Goal: Information Seeking & Learning: Check status

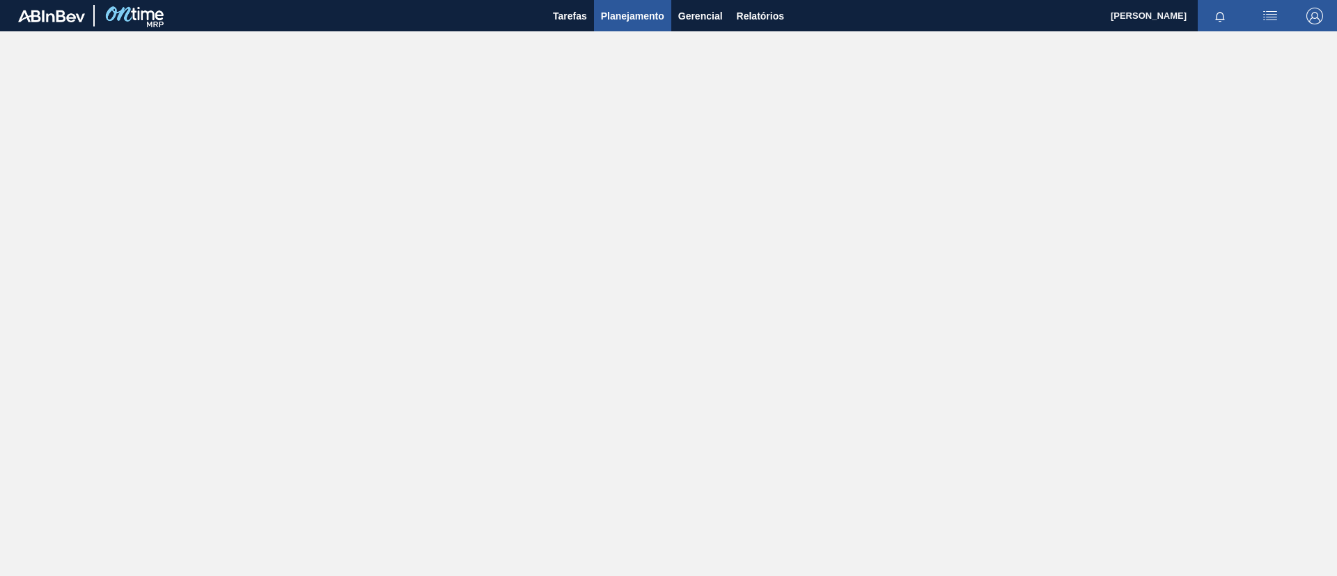
click at [666, 22] on button "Planejamento" at bounding box center [632, 15] width 77 height 31
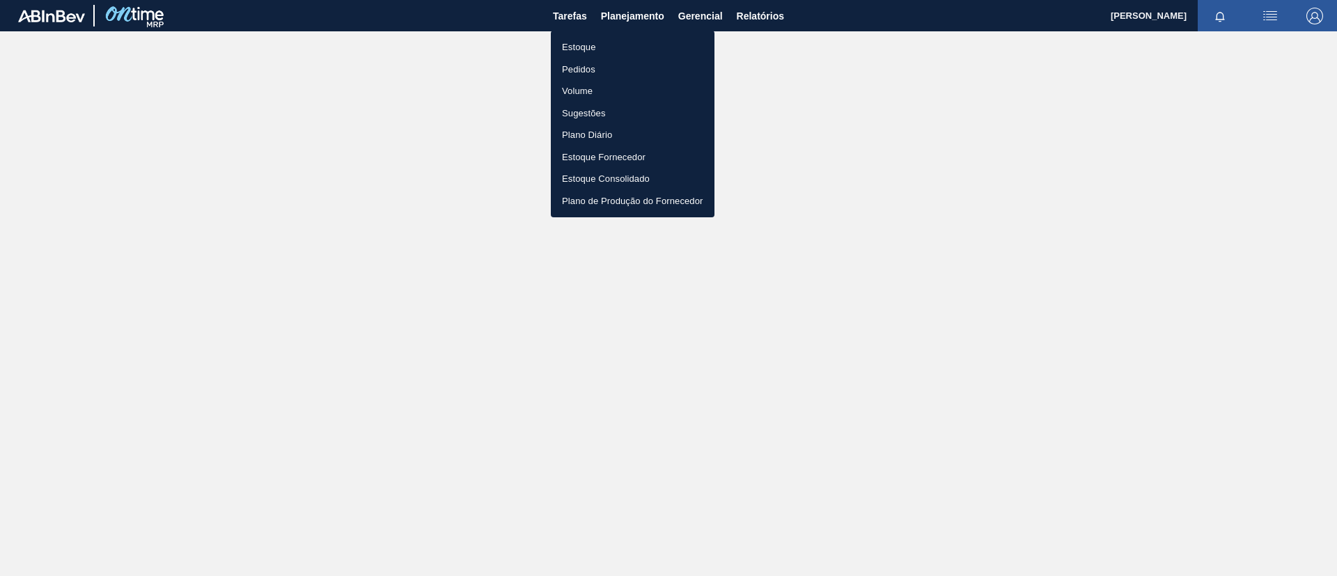
drag, startPoint x: 587, startPoint y: 44, endPoint x: 592, endPoint y: 61, distance: 17.4
click at [587, 43] on li "Estoque" at bounding box center [633, 47] width 164 height 22
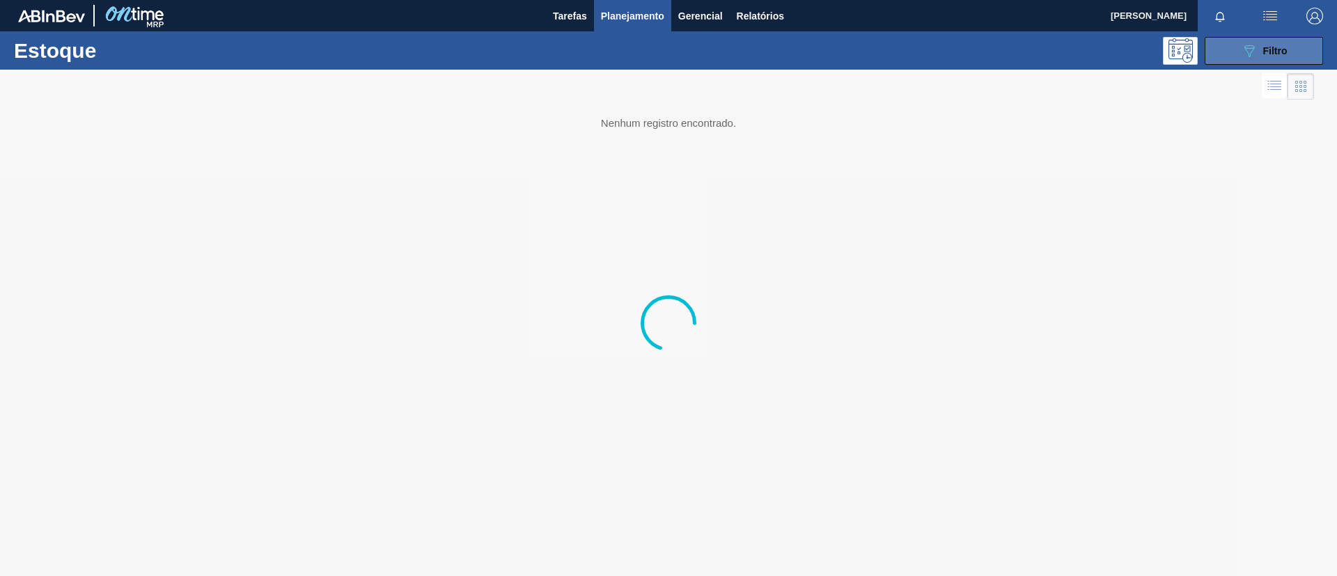
click at [1243, 49] on icon "089F7B8B-B2A5-4AFE-B5C0-19BA573D28AC" at bounding box center [1249, 50] width 17 height 17
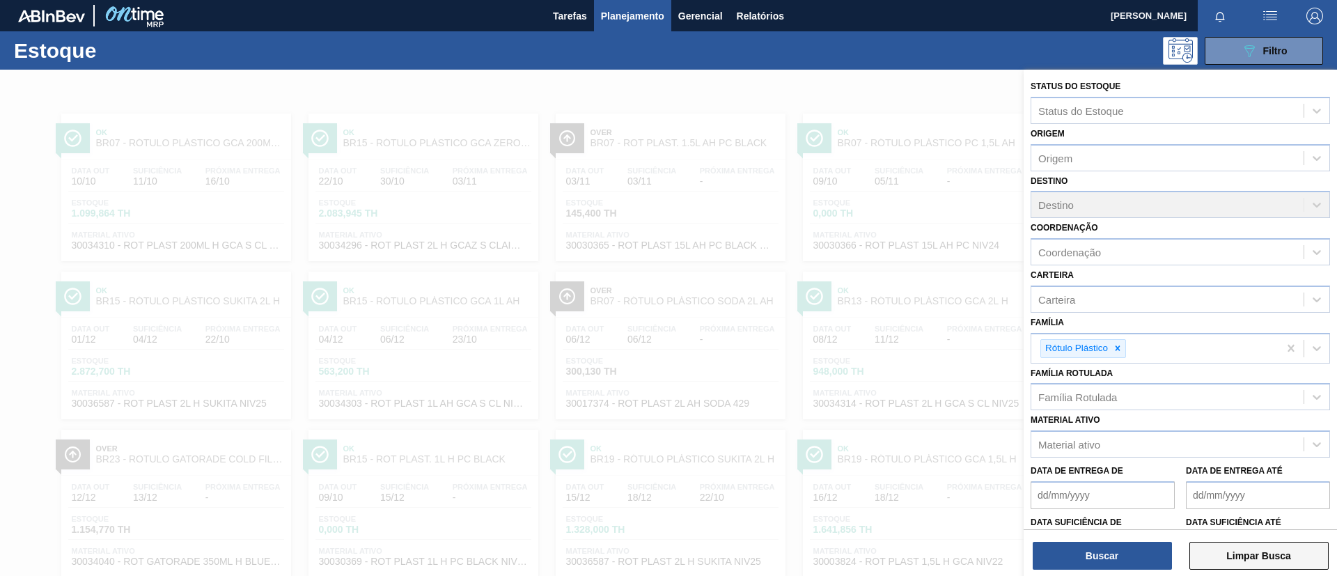
click at [1218, 549] on button "Limpar Busca" at bounding box center [1258, 556] width 139 height 28
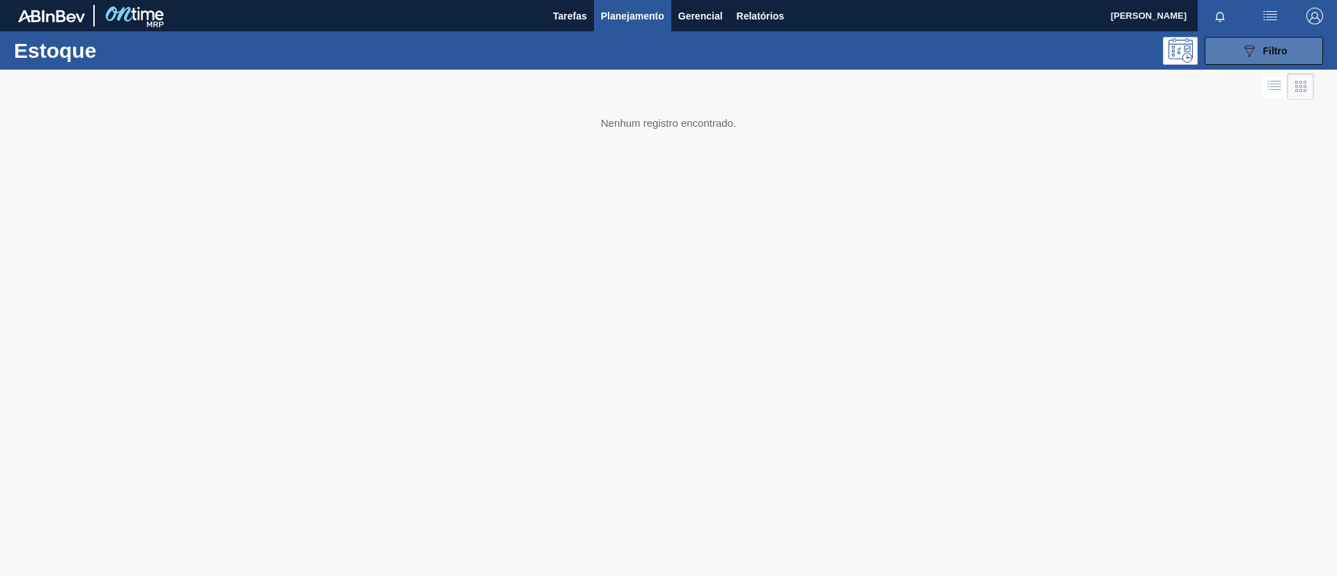
click at [1264, 46] on span "Filtro" at bounding box center [1275, 50] width 24 height 11
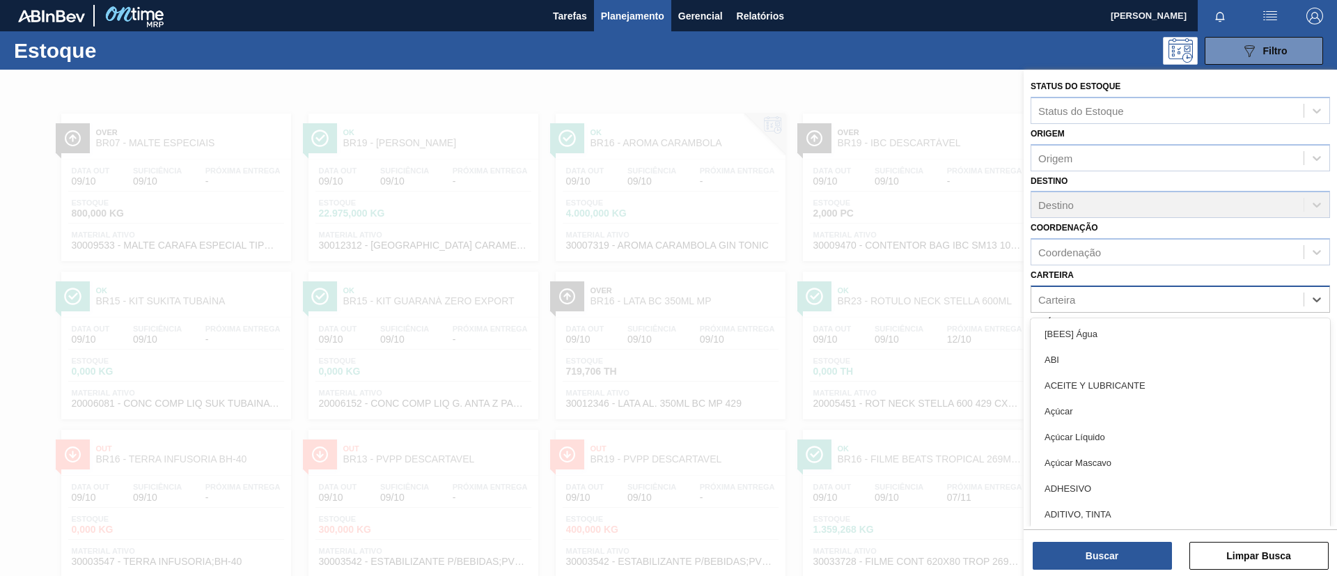
click at [1117, 301] on div "Carteira" at bounding box center [1167, 299] width 272 height 20
type input "aç"
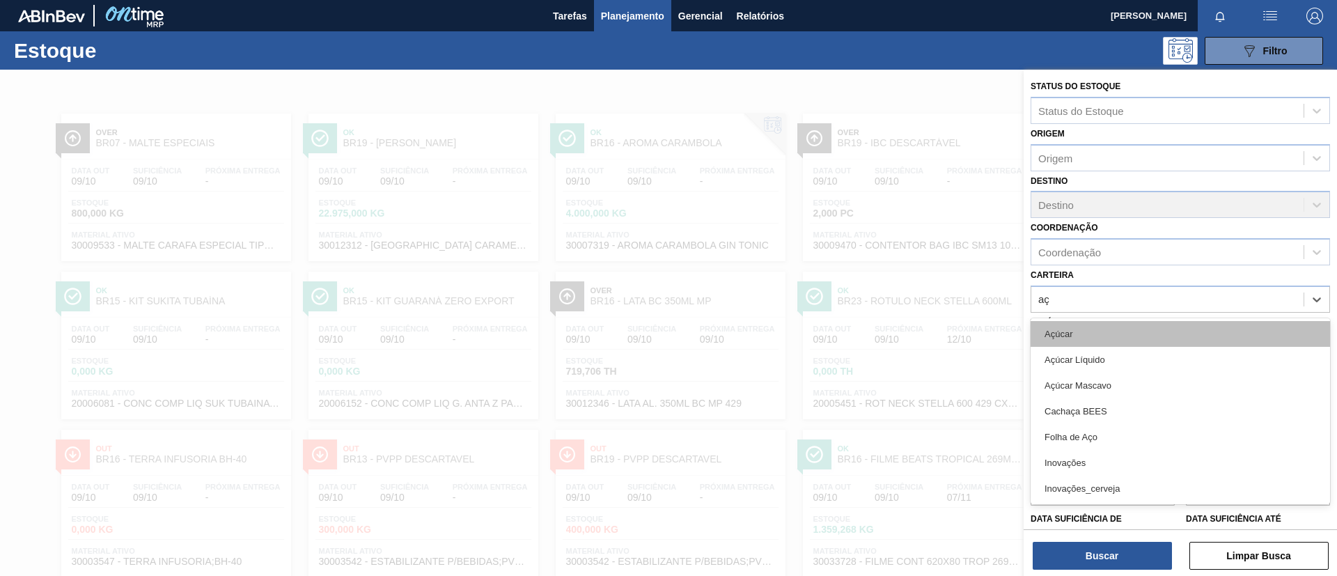
click at [1096, 338] on div "Açúcar" at bounding box center [1179, 334] width 299 height 26
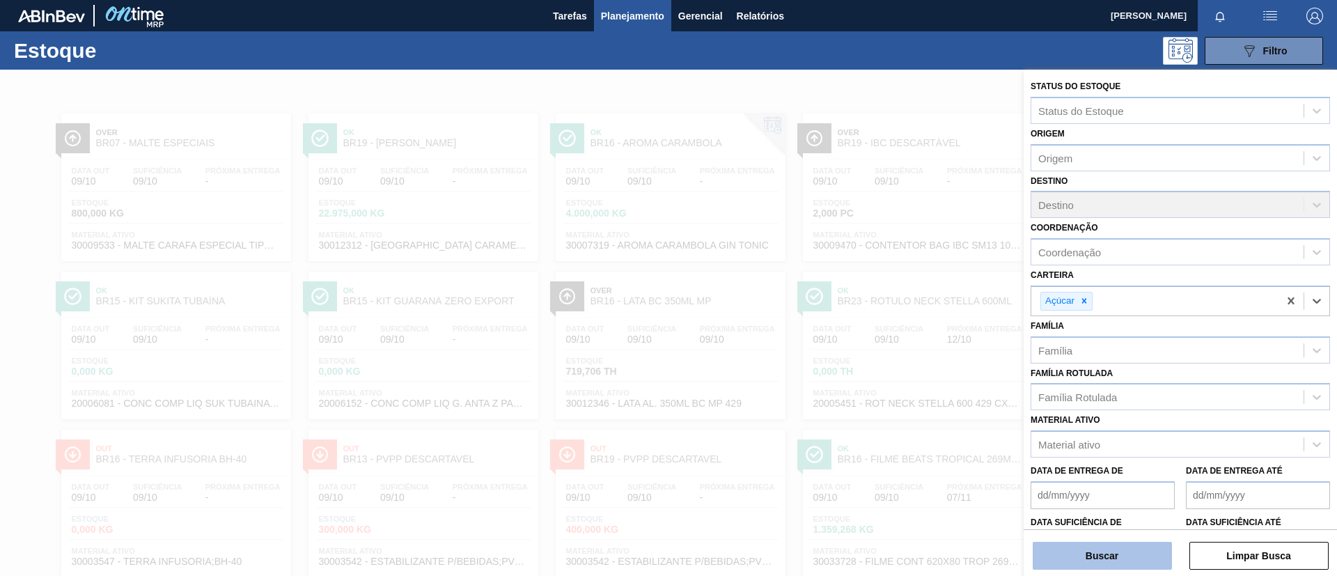
click at [1087, 558] on button "Buscar" at bounding box center [1101, 556] width 139 height 28
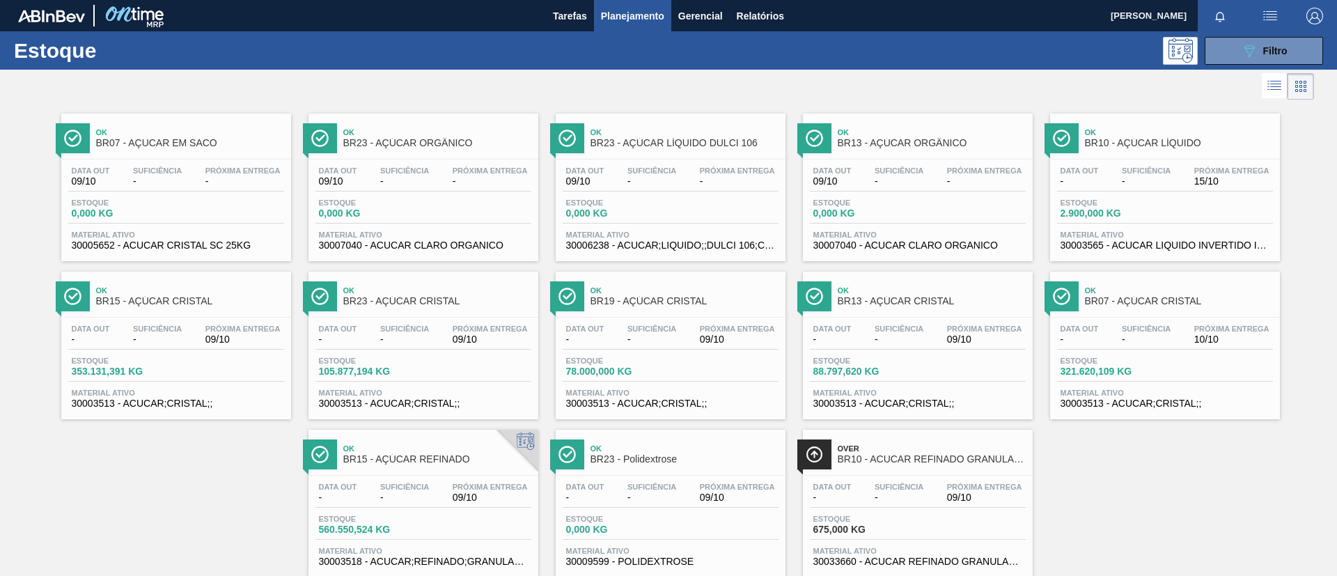
click at [398, 457] on span "BR15 - AÇÚCAR REFINADO" at bounding box center [437, 459] width 188 height 10
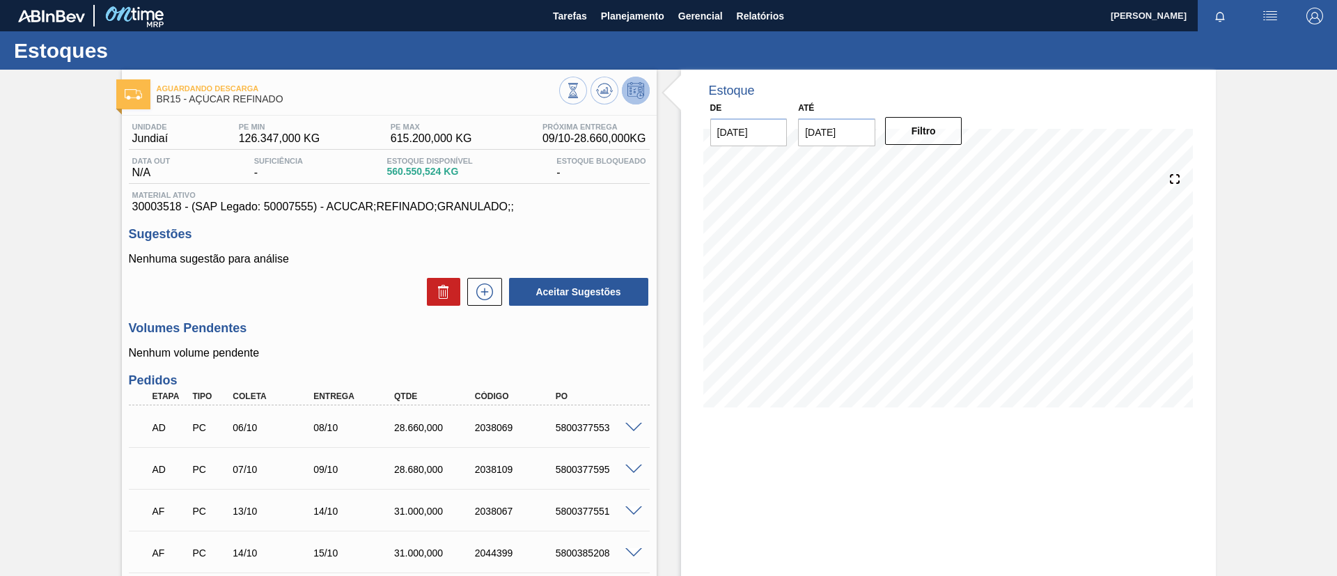
scroll to position [104, 0]
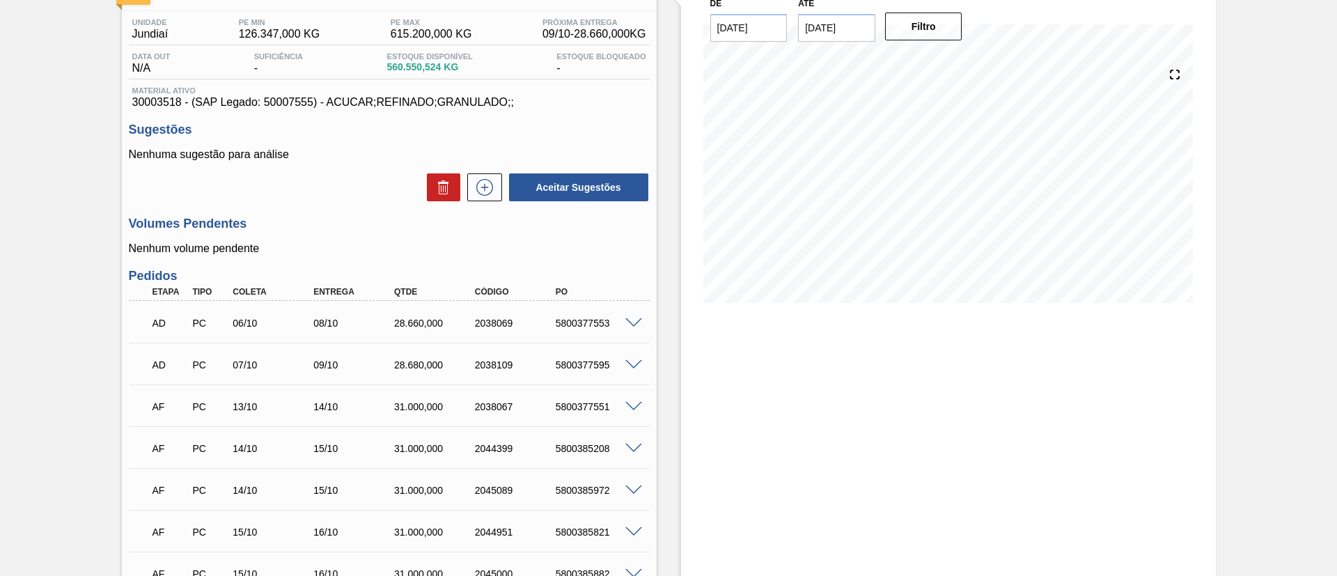
click at [629, 322] on span at bounding box center [633, 323] width 17 height 10
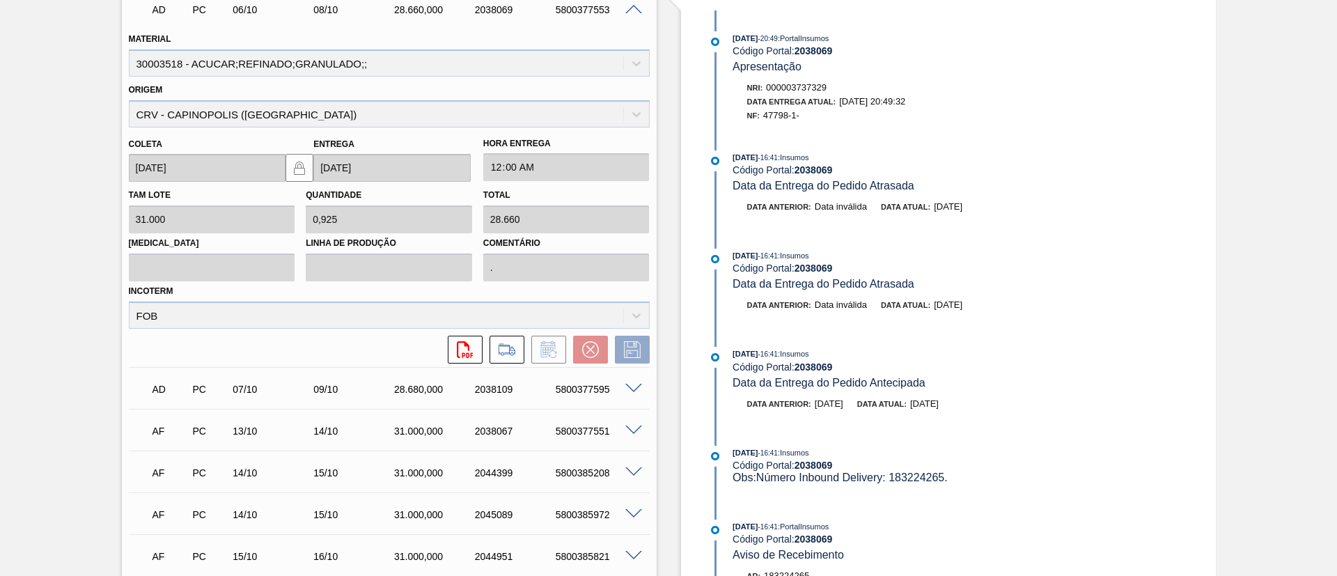
scroll to position [313, 0]
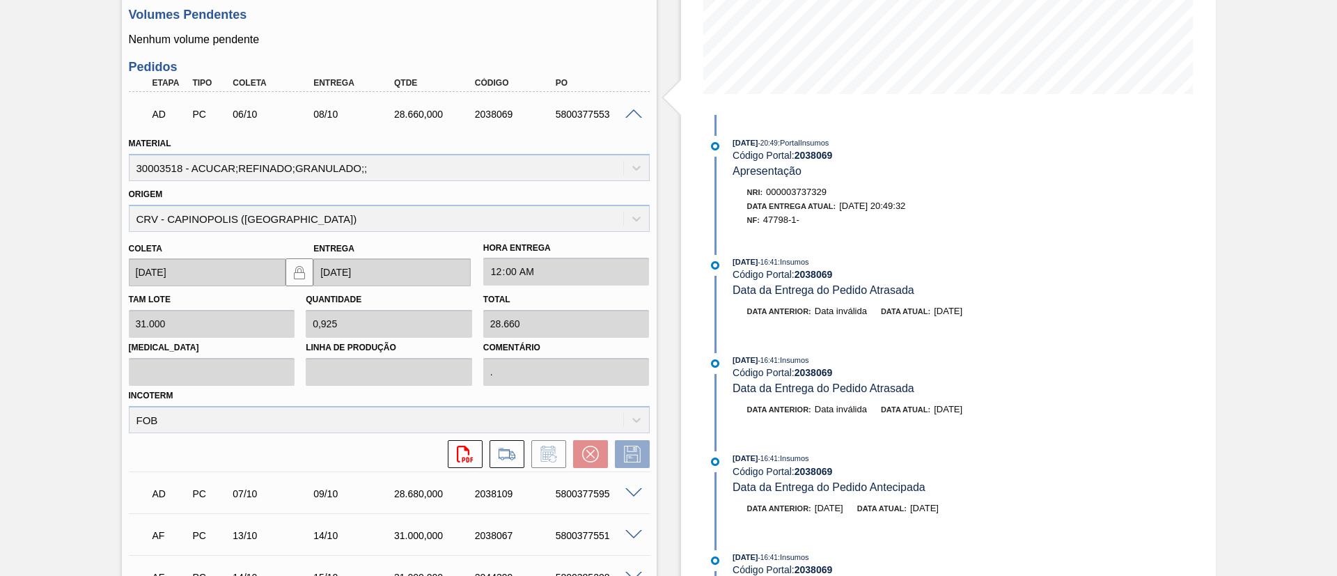
click at [630, 110] on span at bounding box center [633, 114] width 17 height 10
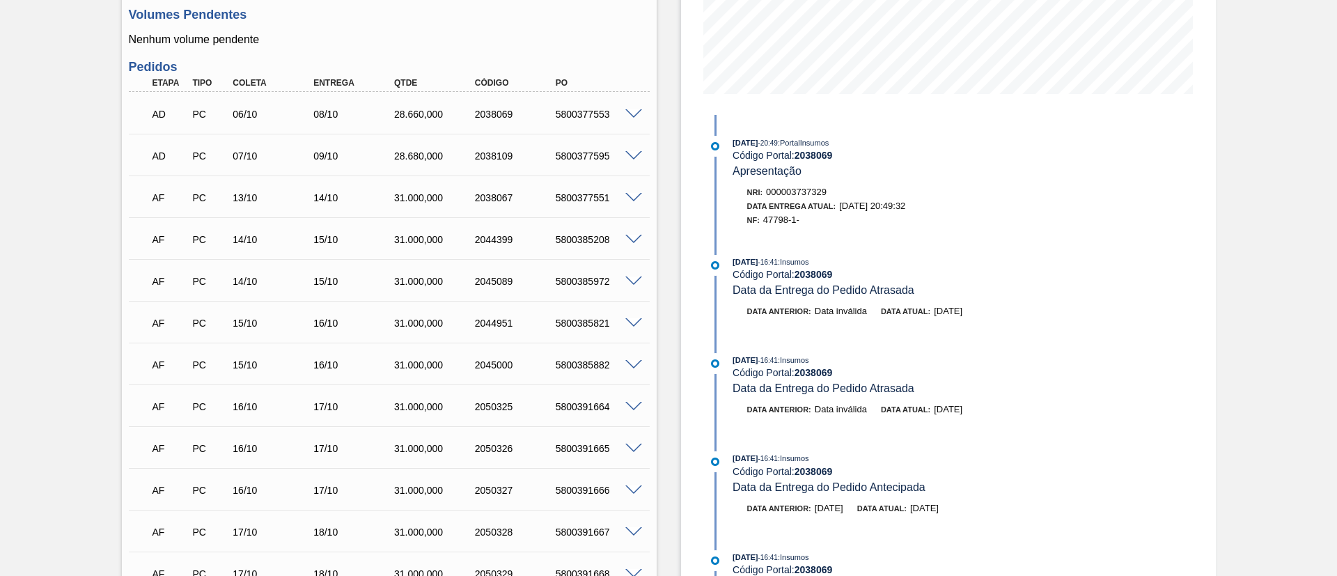
click at [79, 182] on div "Aguardando Descarga BR15 - AÇÚCAR REFINADO Unidade Jundiaí PE MIN 126.347,000 K…" at bounding box center [668, 252] width 1337 height 993
click at [634, 148] on div "AD PC 07/10 09/10 28.680,000 2038109 5800377595" at bounding box center [389, 154] width 521 height 35
click at [627, 154] on span at bounding box center [633, 156] width 17 height 10
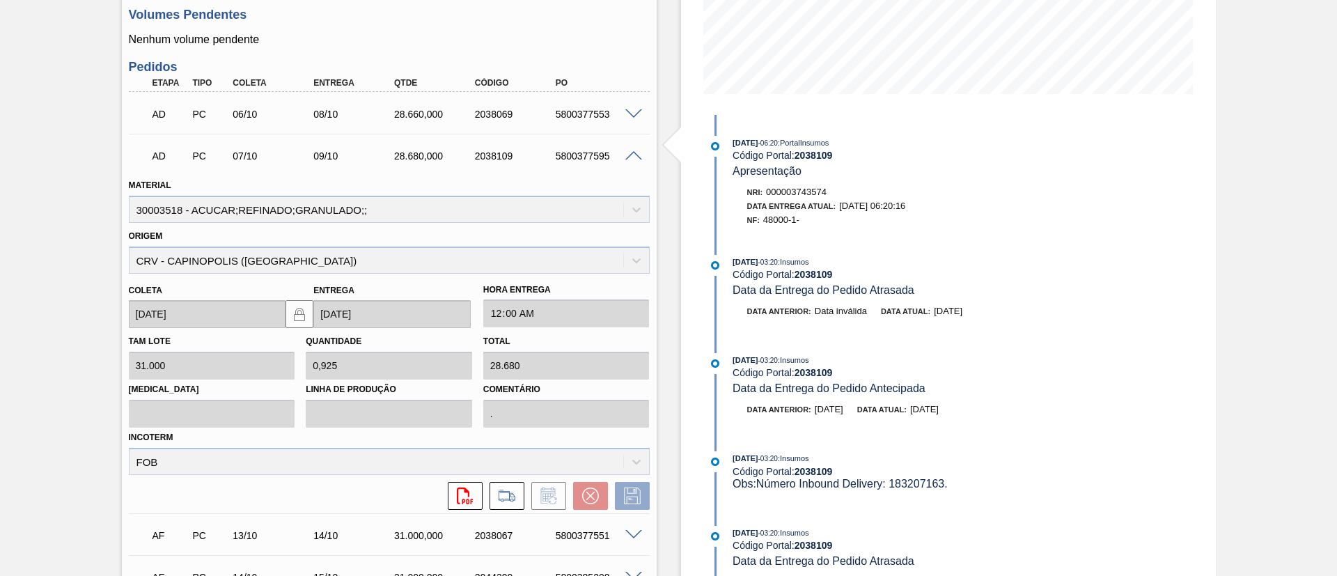
click at [628, 156] on span at bounding box center [633, 156] width 17 height 10
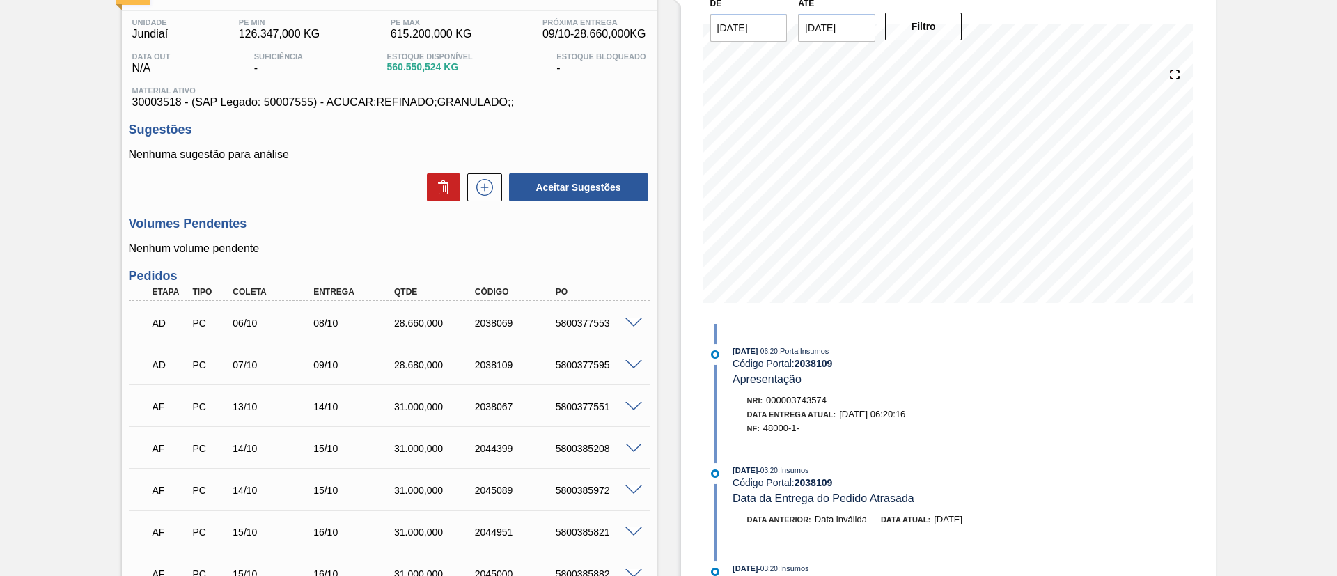
scroll to position [0, 0]
click at [576, 324] on div "5800377553" at bounding box center [597, 322] width 91 height 11
click at [601, 365] on div "5800377595" at bounding box center [597, 364] width 91 height 11
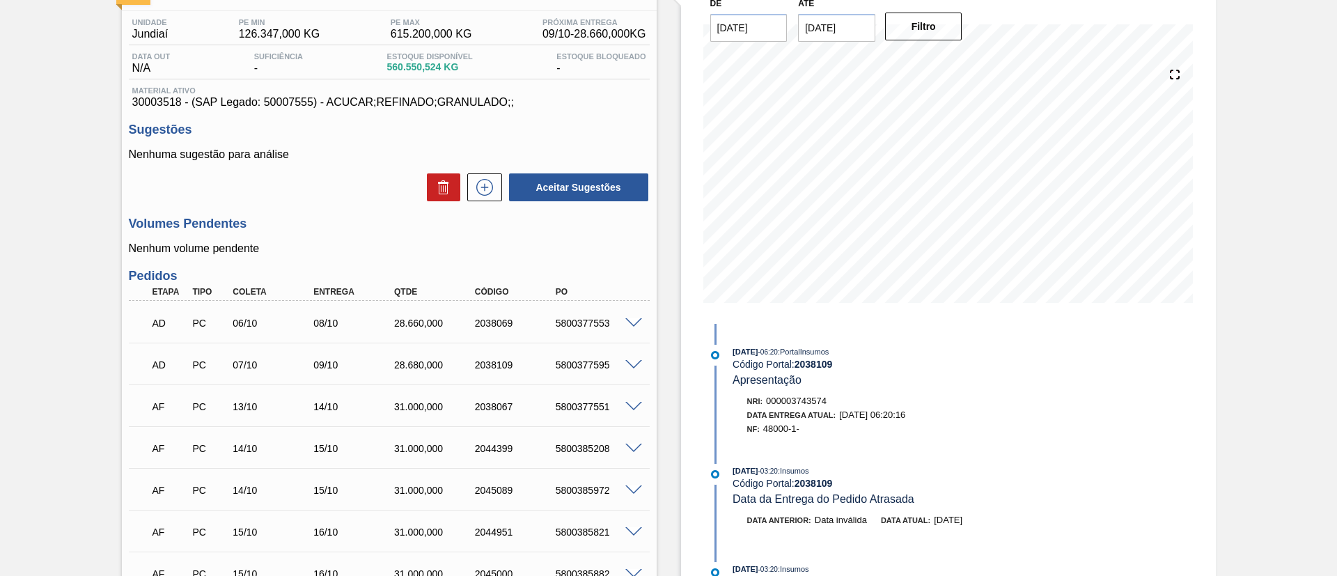
click at [579, 328] on div "5800377553" at bounding box center [597, 322] width 91 height 11
click at [575, 356] on div "AD PC 07/10 09/10 28.680,000 2038109 5800377595" at bounding box center [385, 363] width 484 height 28
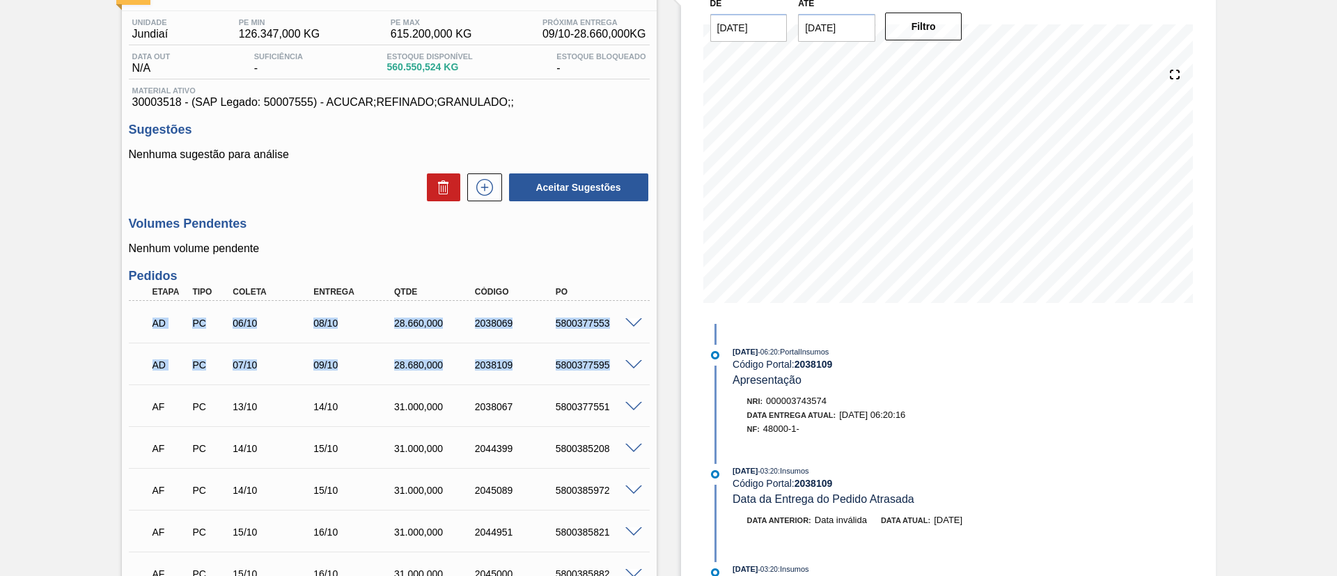
drag, startPoint x: 150, startPoint y: 321, endPoint x: 616, endPoint y: 370, distance: 469.0
click at [616, 370] on div "AD PC 06/10 08/10 28.660,000 2038069 5800377553 Material 30003518 - ACUCAR;REFI…" at bounding box center [389, 572] width 521 height 543
